Goal: Find specific page/section: Find specific page/section

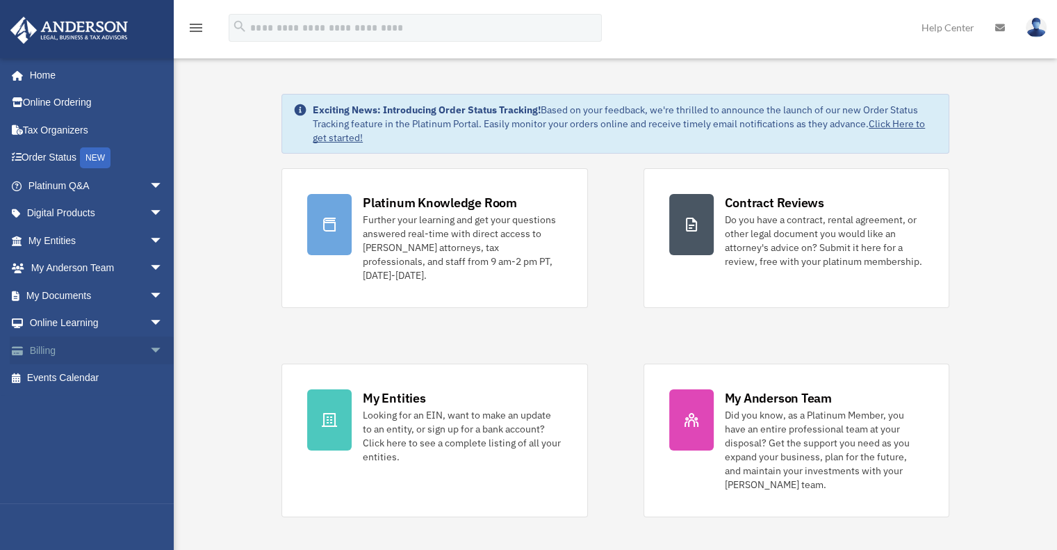
click at [54, 349] on link "Billing arrow_drop_down" at bounding box center [97, 350] width 174 height 28
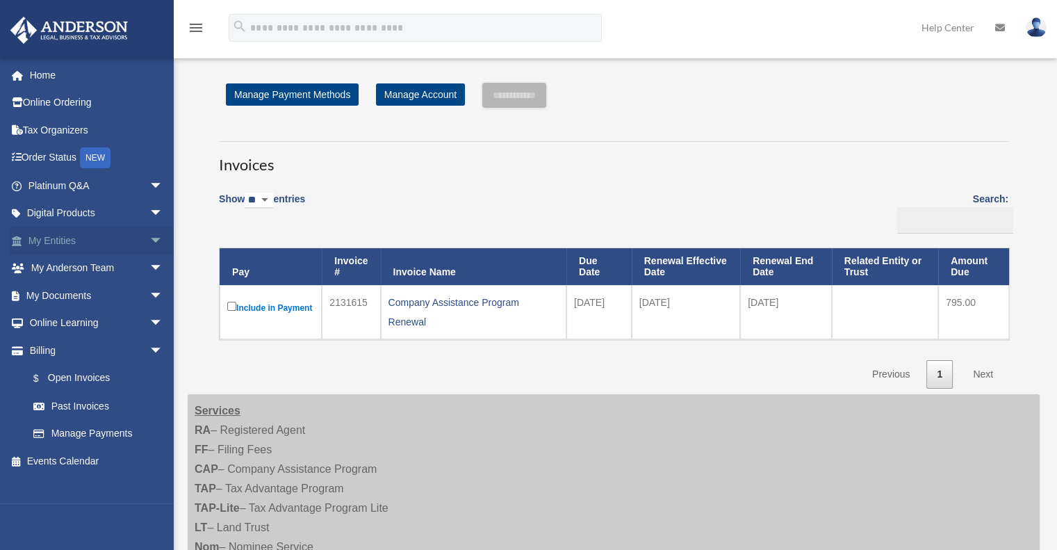
click at [103, 238] on link "My Entities arrow_drop_down" at bounding box center [97, 241] width 174 height 28
click at [149, 236] on span "arrow_drop_down" at bounding box center [163, 241] width 28 height 29
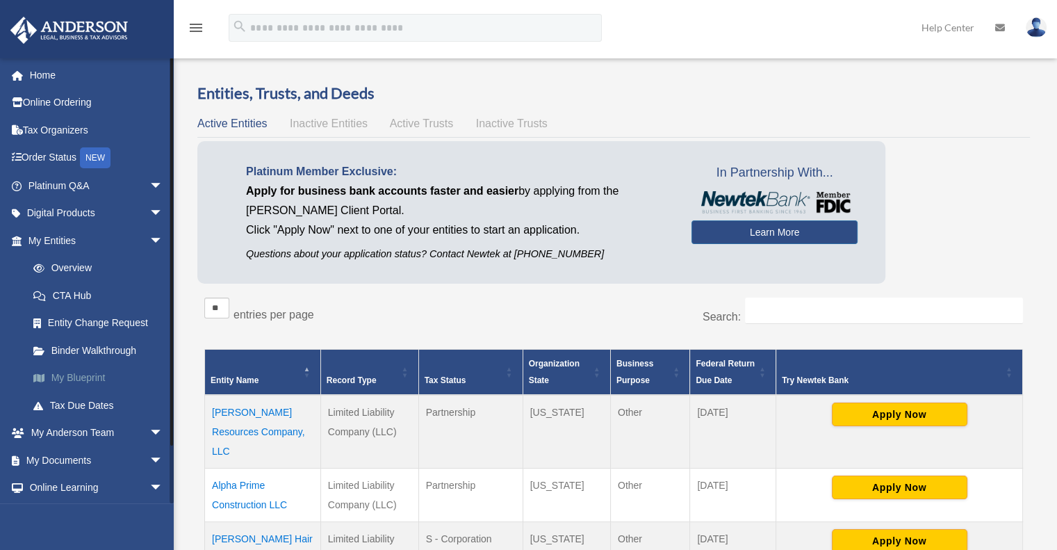
click at [92, 375] on link "My Blueprint" at bounding box center [101, 378] width 165 height 28
